Goal: Task Accomplishment & Management: Use online tool/utility

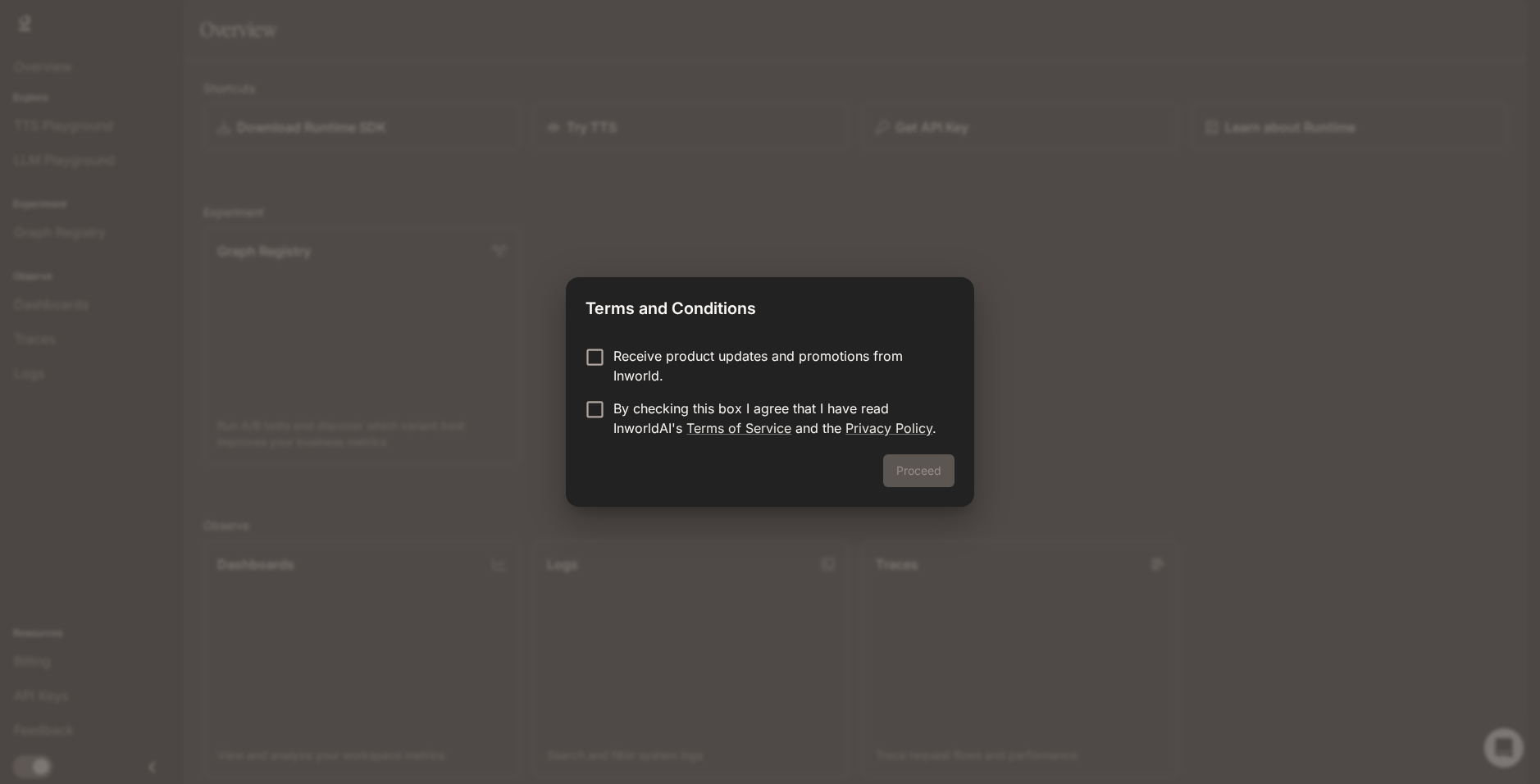
click at [921, 464] on div "Proceed" at bounding box center [770, 480] width 409 height 52
click at [762, 359] on p "Receive product updates and promotions from Inworld." at bounding box center [778, 366] width 328 height 40
click at [723, 408] on p "By checking this box I agree that I have read InworldAI's Terms of Service and …" at bounding box center [778, 418] width 328 height 40
click at [921, 474] on button "Proceed" at bounding box center [918, 470] width 71 height 33
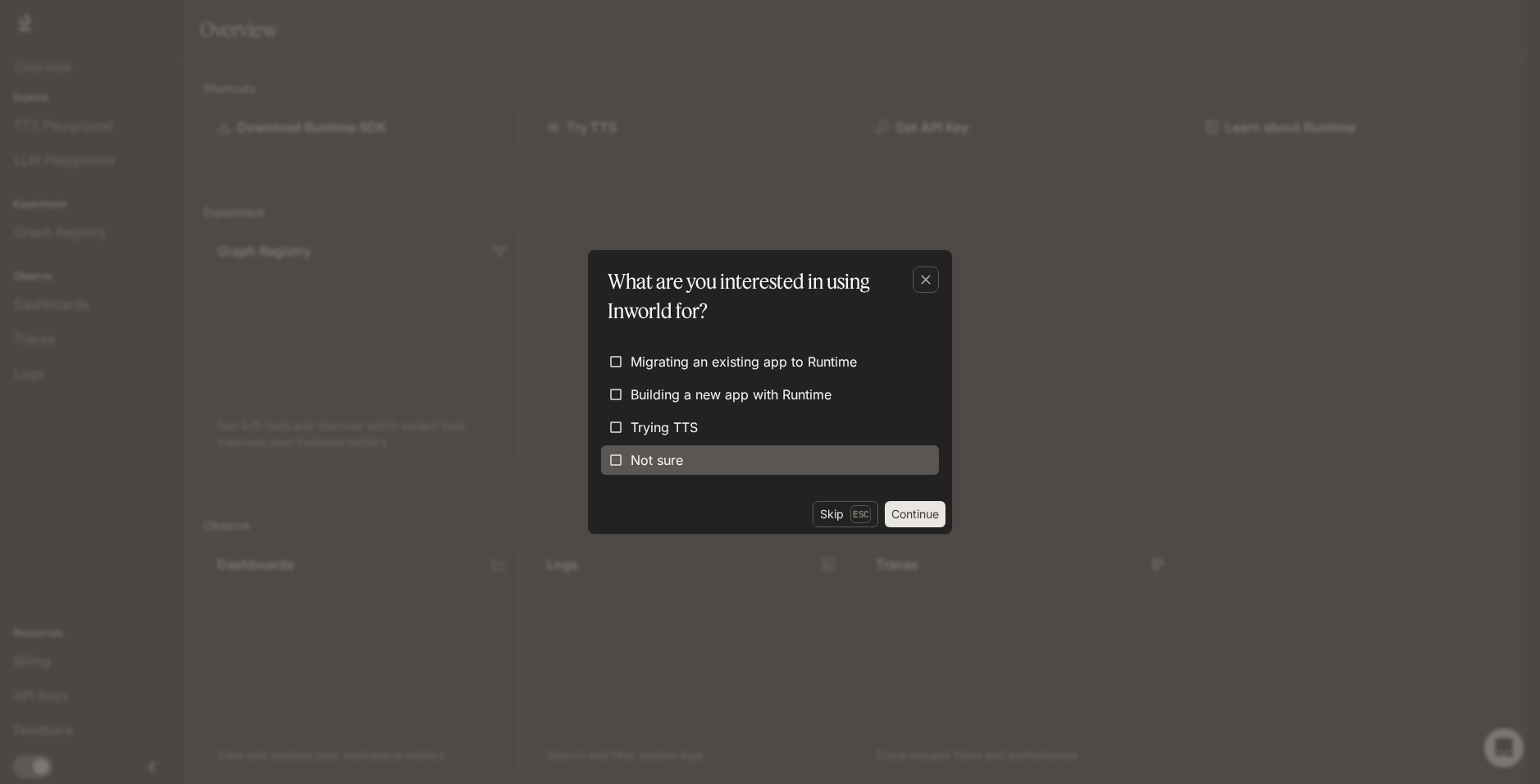
click at [807, 451] on label "Not sure" at bounding box center [770, 460] width 338 height 29
drag, startPoint x: 918, startPoint y: 506, endPoint x: 918, endPoint y: 515, distance: 9.0
click at [918, 512] on button "Continue" at bounding box center [915, 514] width 61 height 27
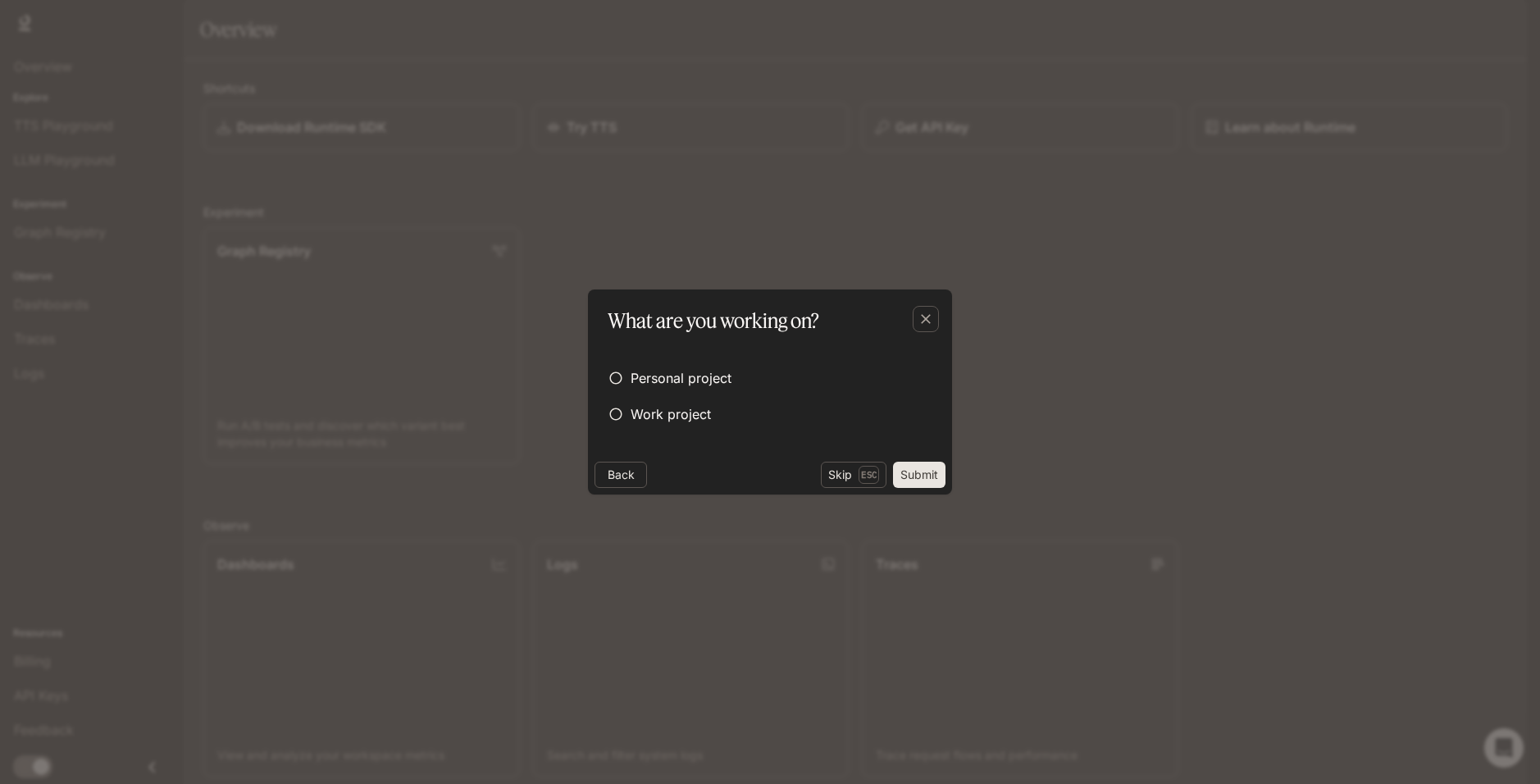
click at [914, 516] on div "What are you working on? Personal project Work project Back Skip Esc Submit" at bounding box center [770, 392] width 1540 height 784
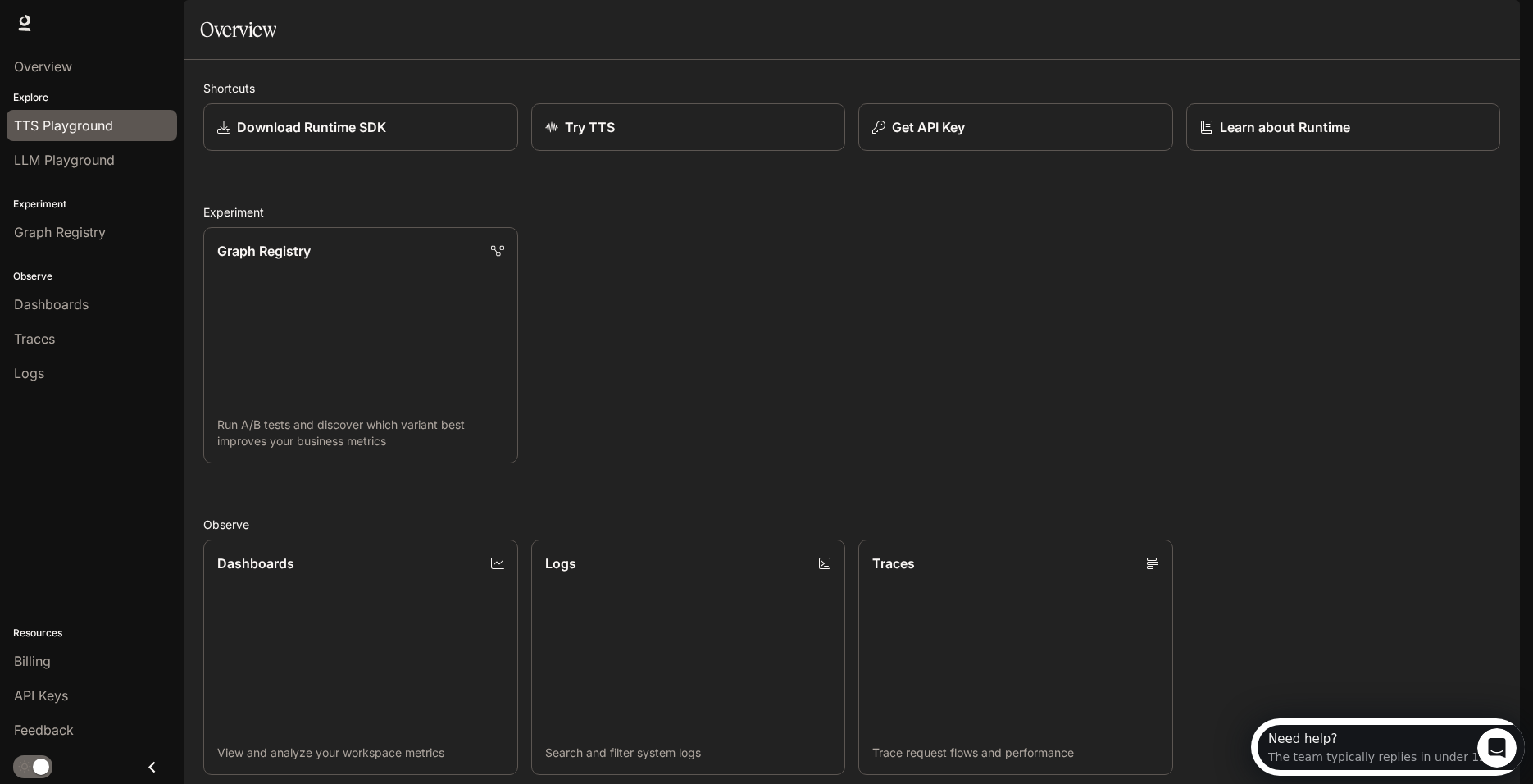
click at [90, 134] on span "TTS Playground" at bounding box center [64, 125] width 100 height 20
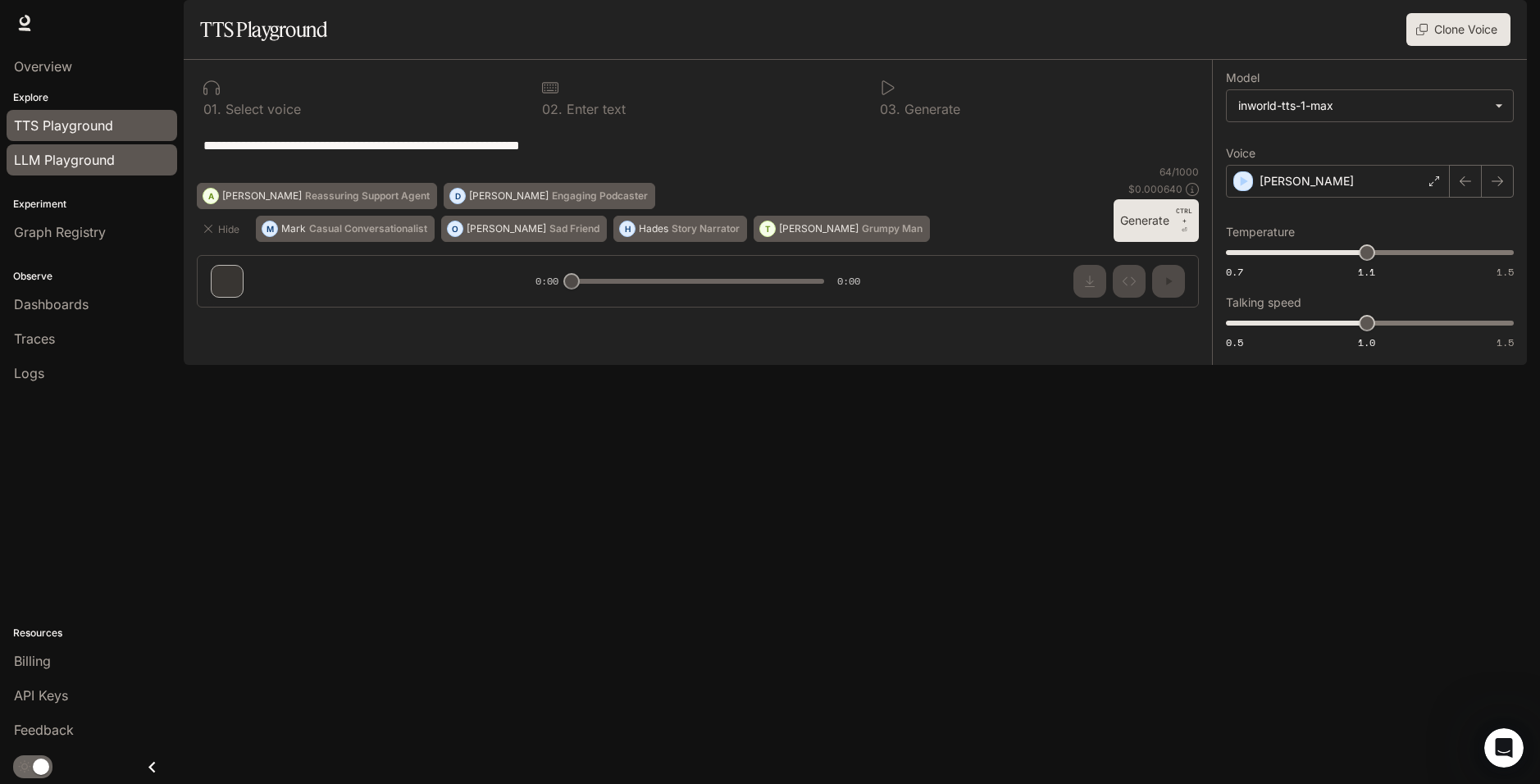
click at [81, 149] on link "LLM Playground" at bounding box center [92, 159] width 171 height 31
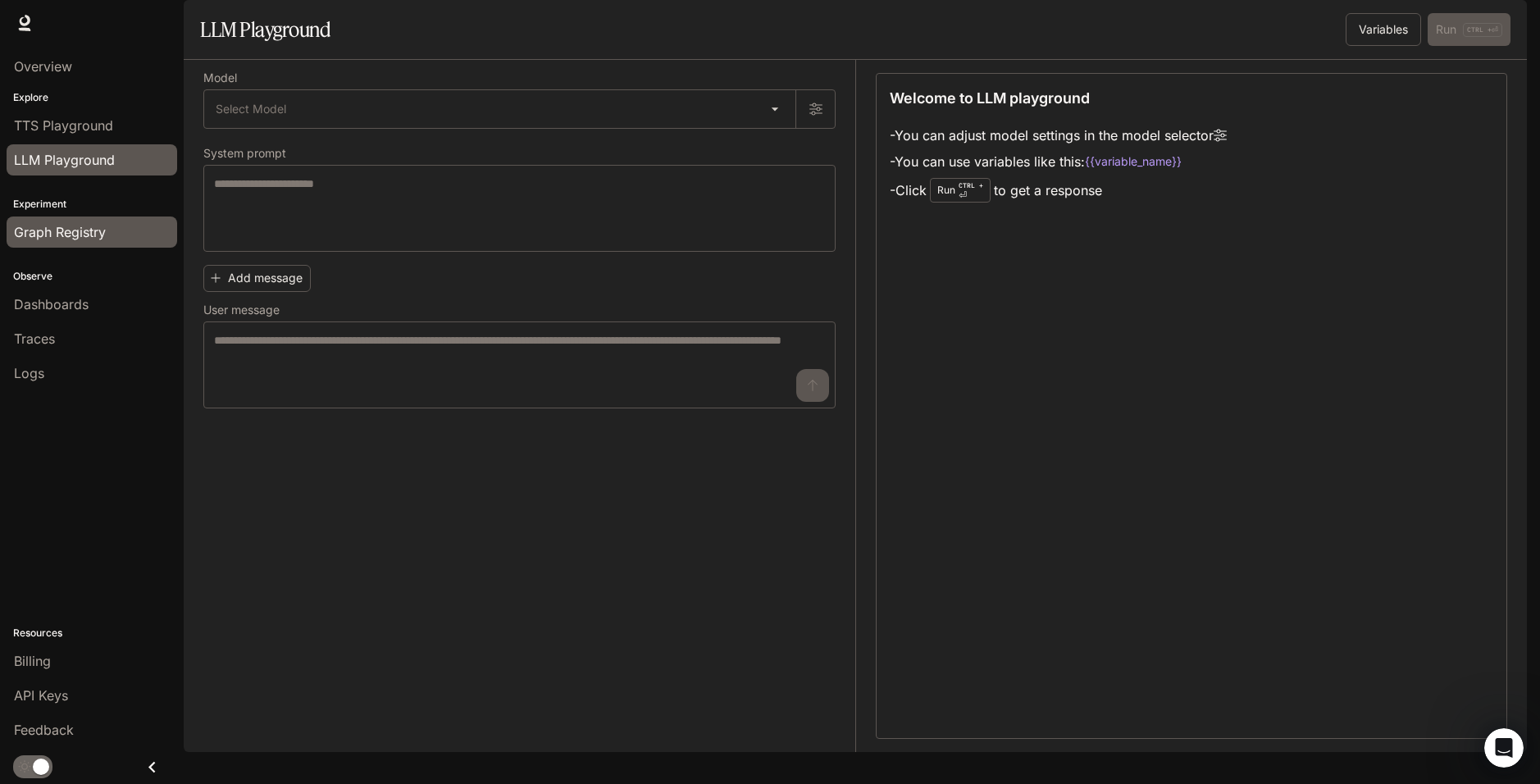
click at [67, 243] on link "Graph Registry" at bounding box center [92, 231] width 171 height 31
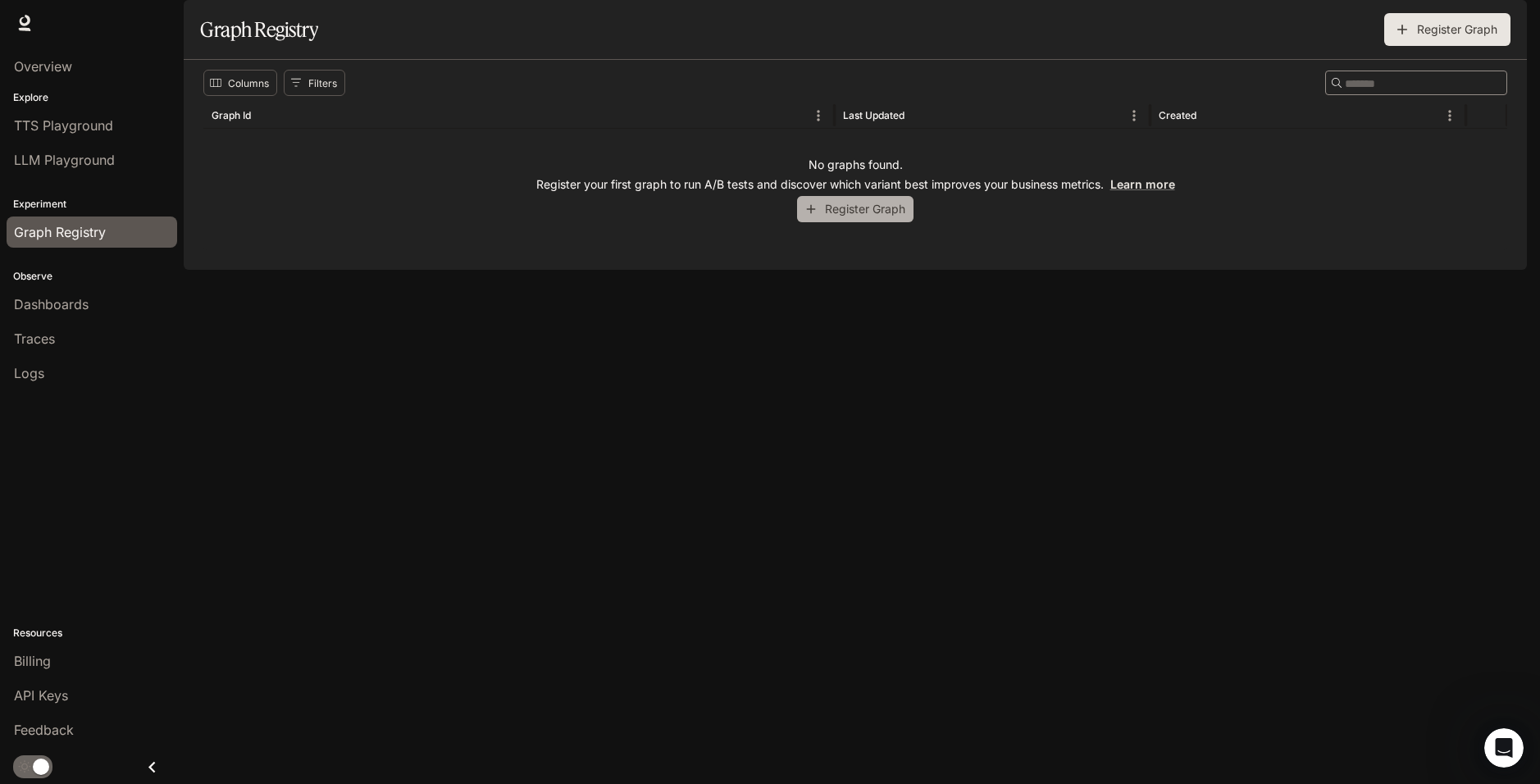
click at [832, 223] on button "Register Graph" at bounding box center [854, 210] width 117 height 27
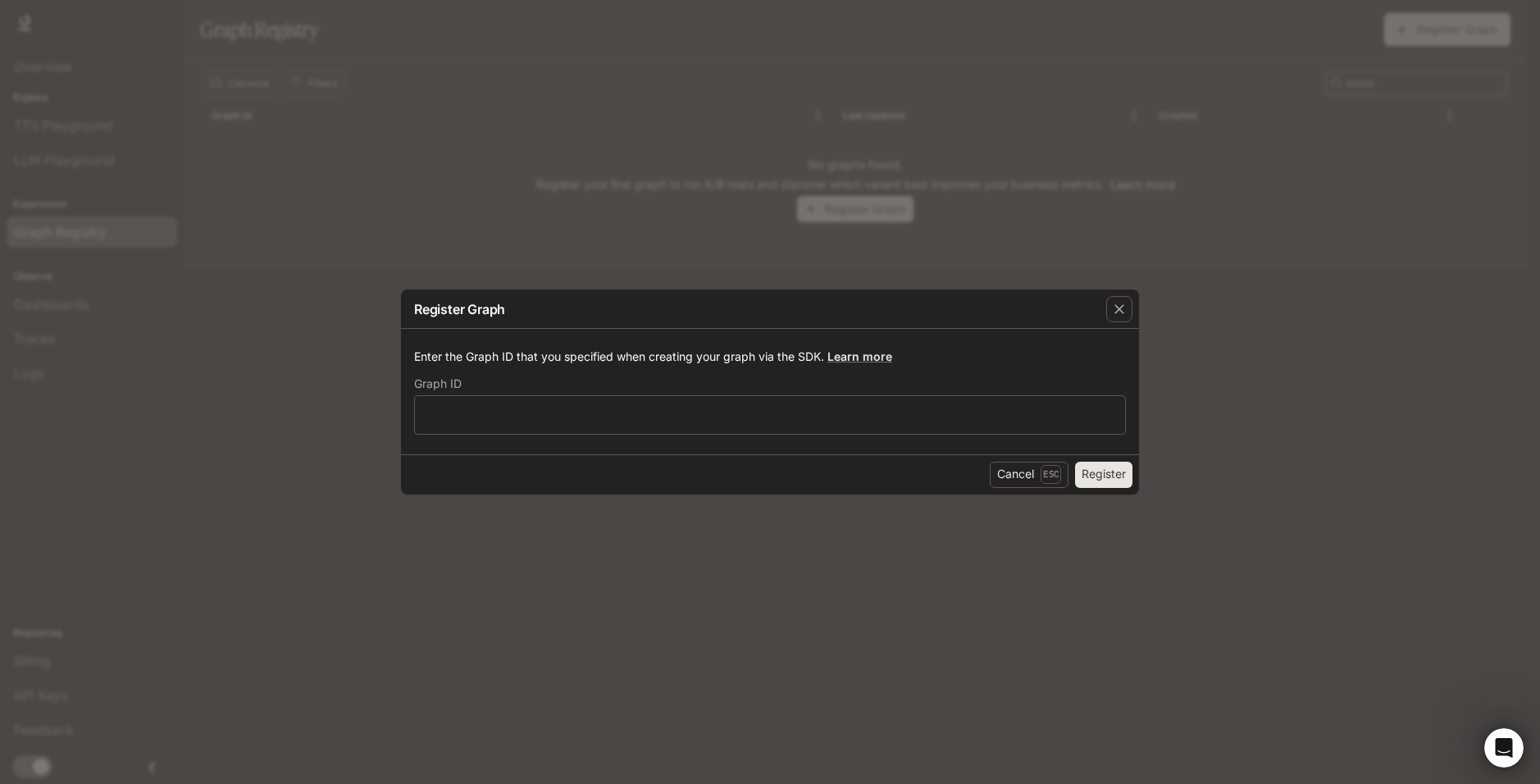
click at [1279, 386] on div "Register Graph Enter the Graph ID that you specified when creating your graph v…" at bounding box center [770, 392] width 1540 height 784
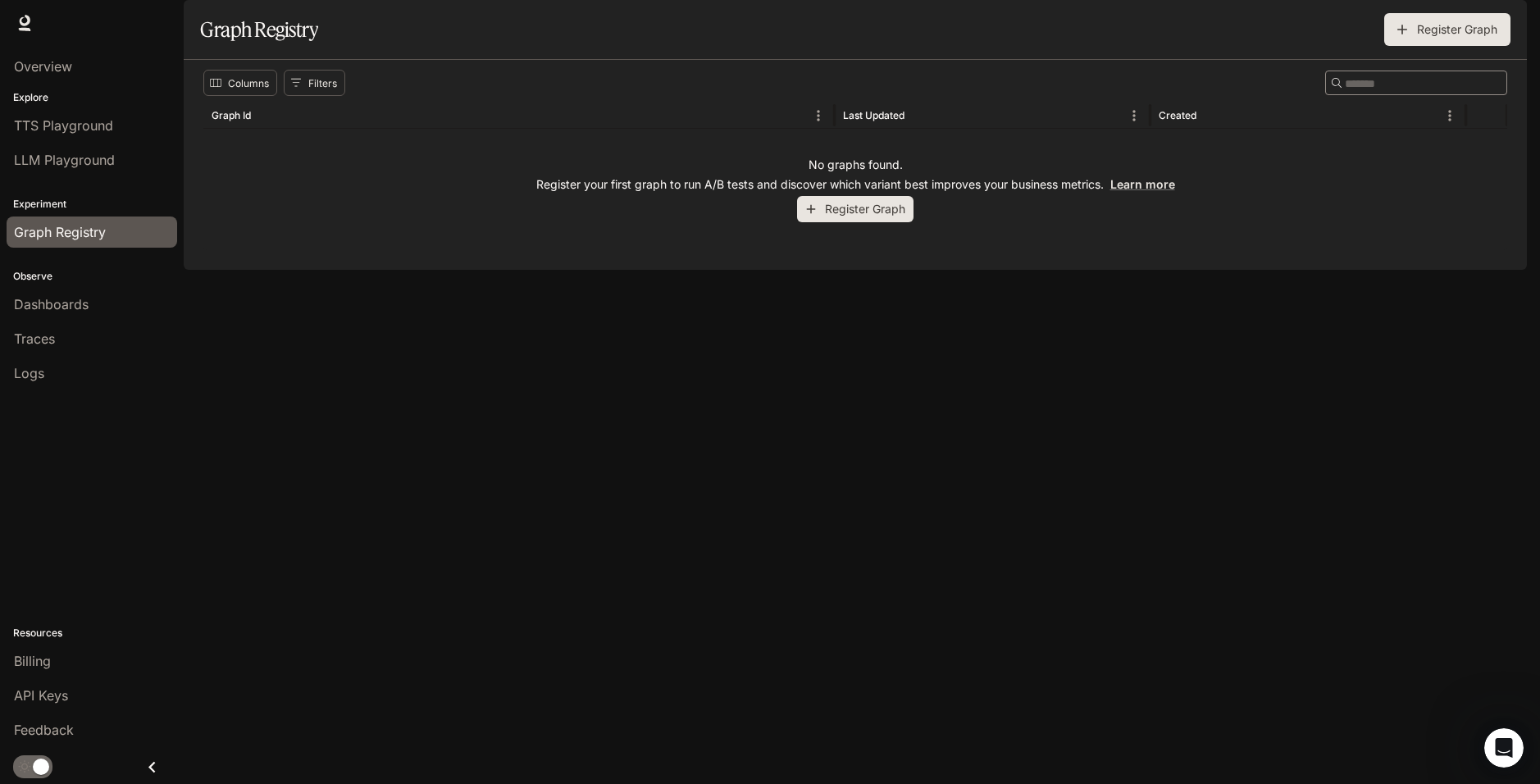
click at [862, 223] on button "Register Graph" at bounding box center [854, 210] width 117 height 27
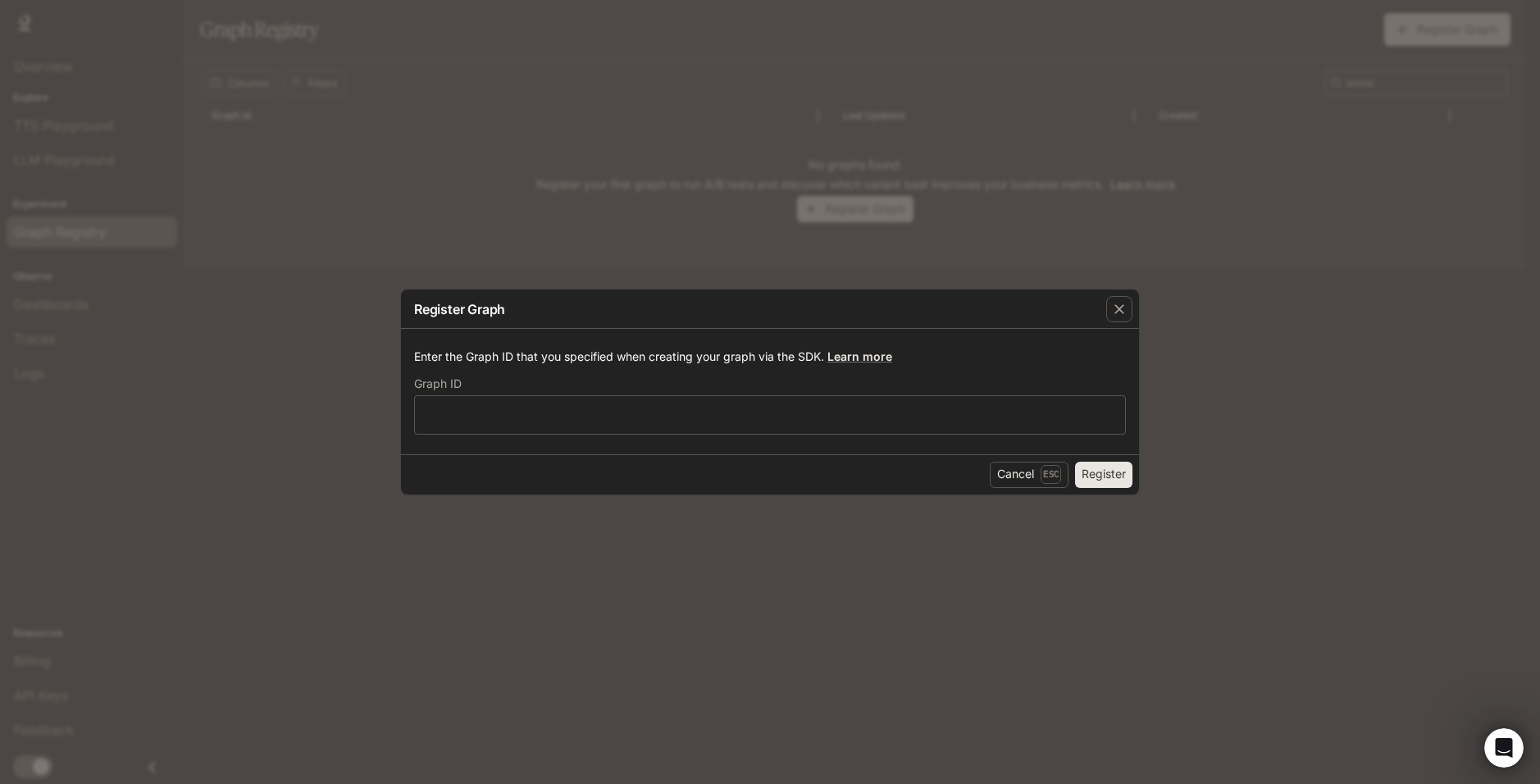
drag, startPoint x: 1297, startPoint y: 464, endPoint x: 1321, endPoint y: 470, distance: 24.7
click at [1321, 470] on div "Register Graph Enter the Graph ID that you specified when creating your graph v…" at bounding box center [770, 392] width 1540 height 784
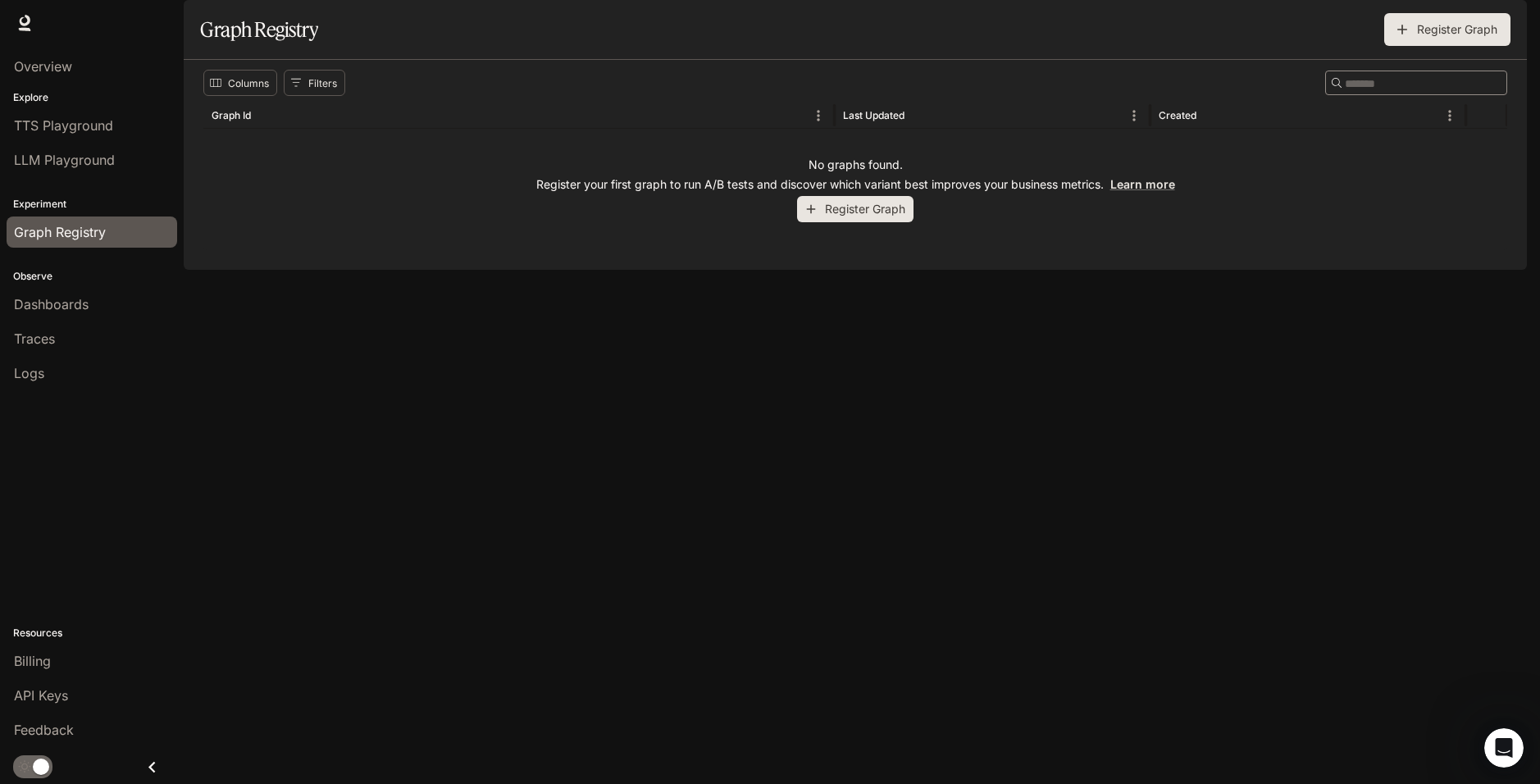
click at [870, 192] on p "Register your first graph to run A/B tests and discover which variant best impr…" at bounding box center [855, 184] width 639 height 16
click at [855, 223] on button "Register Graph" at bounding box center [854, 210] width 117 height 27
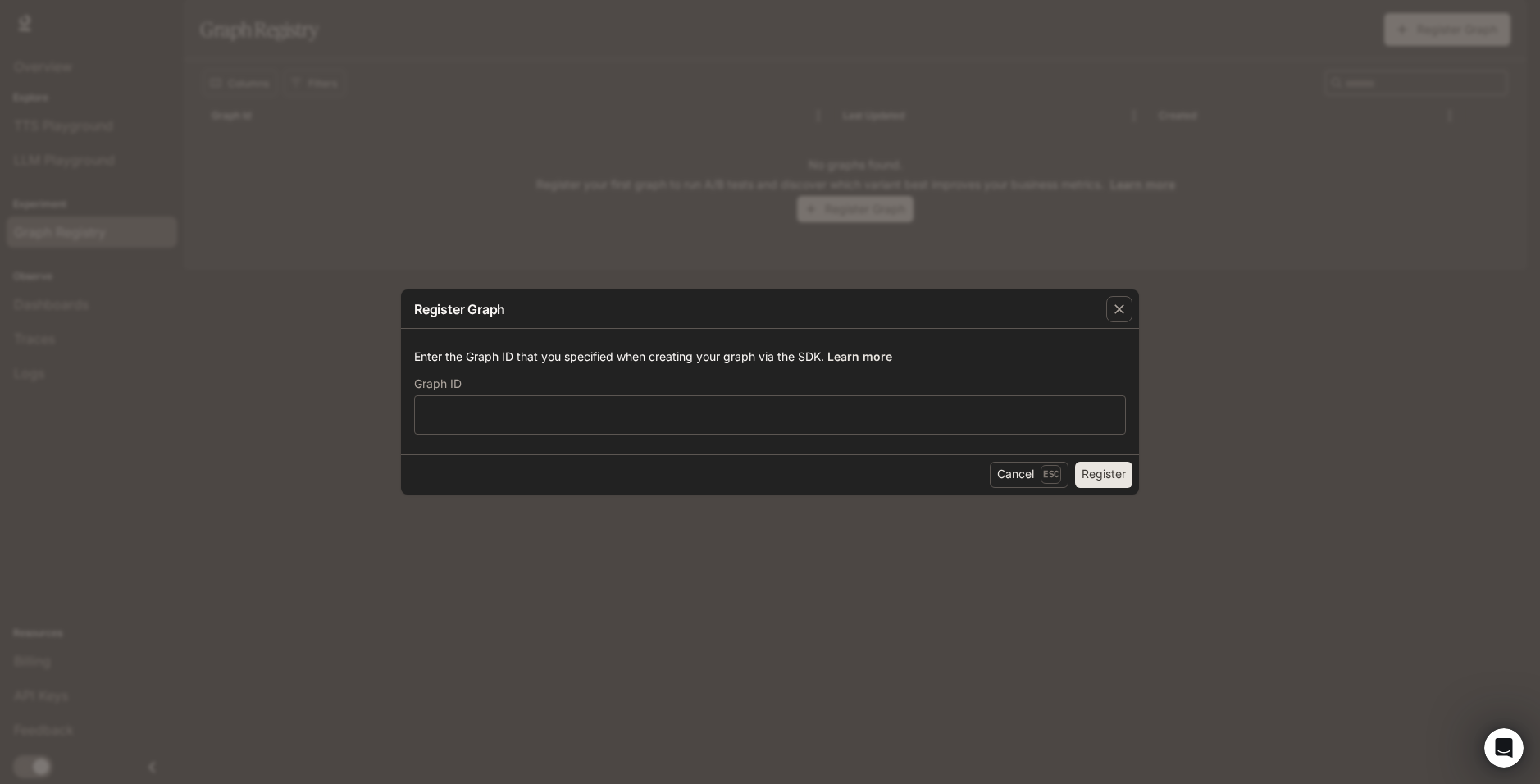
click at [1345, 494] on div "Register Graph Enter the Graph ID that you specified when creating your graph v…" at bounding box center [770, 392] width 1540 height 784
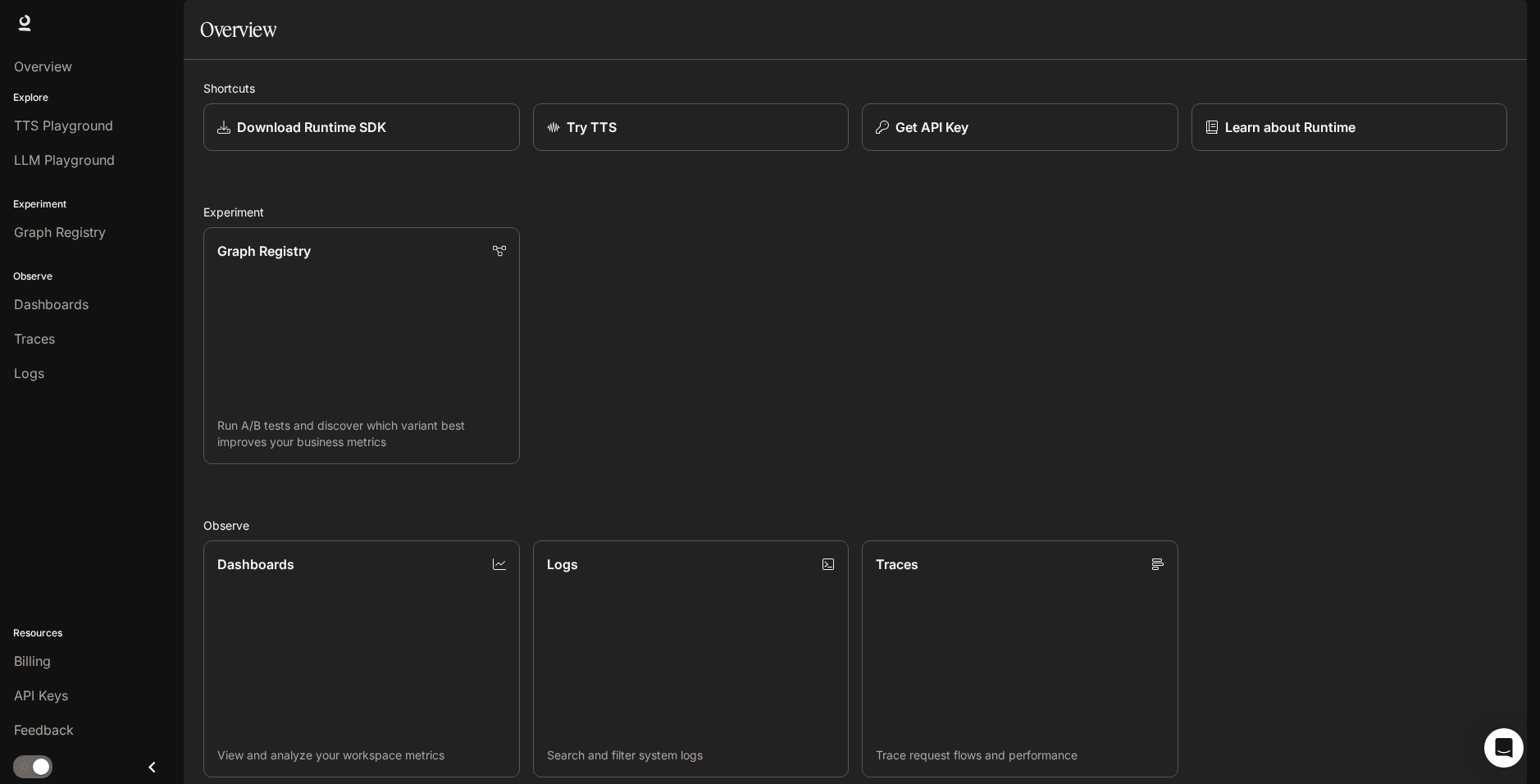
click at [1157, 337] on div "Graph Registry Run A/B tests and discover which variant best improves your busi…" at bounding box center [849, 339] width 1317 height 250
